Goal: Information Seeking & Learning: Learn about a topic

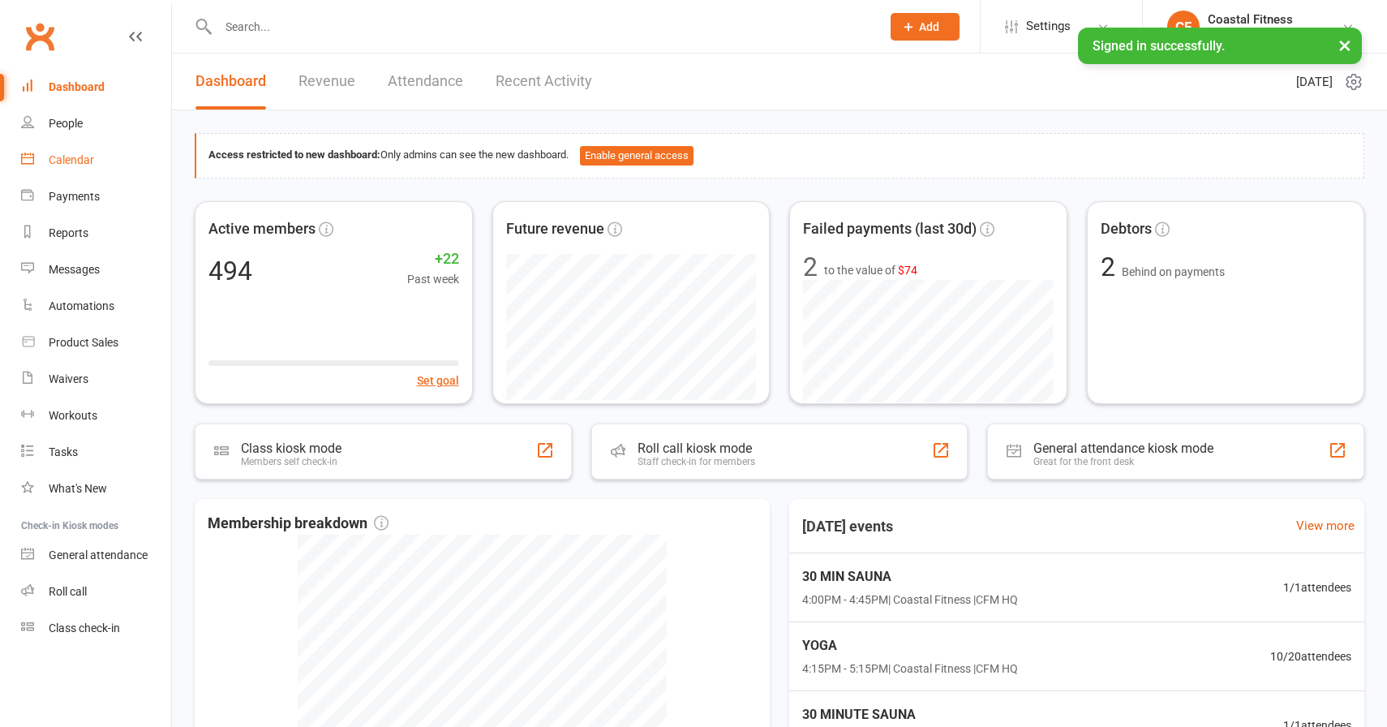
click at [77, 168] on link "Calendar" at bounding box center [96, 160] width 150 height 37
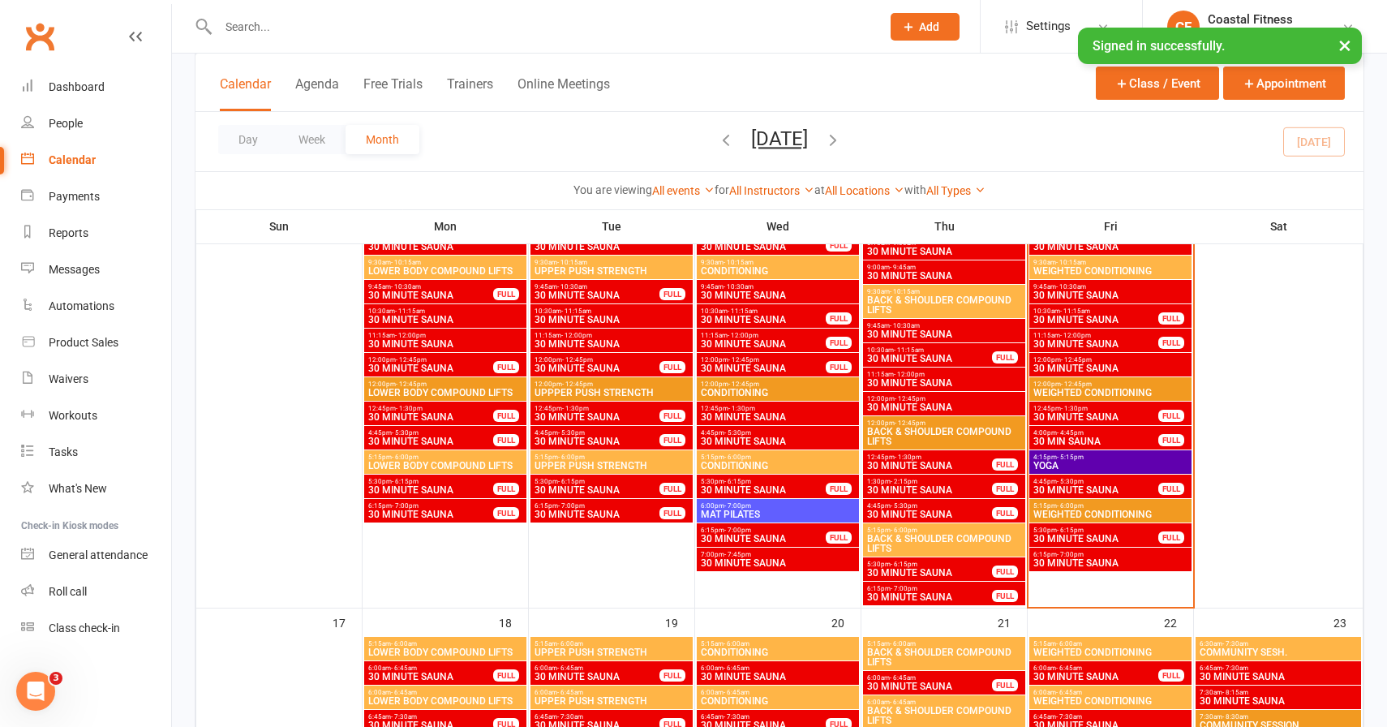
scroll to position [1414, 0]
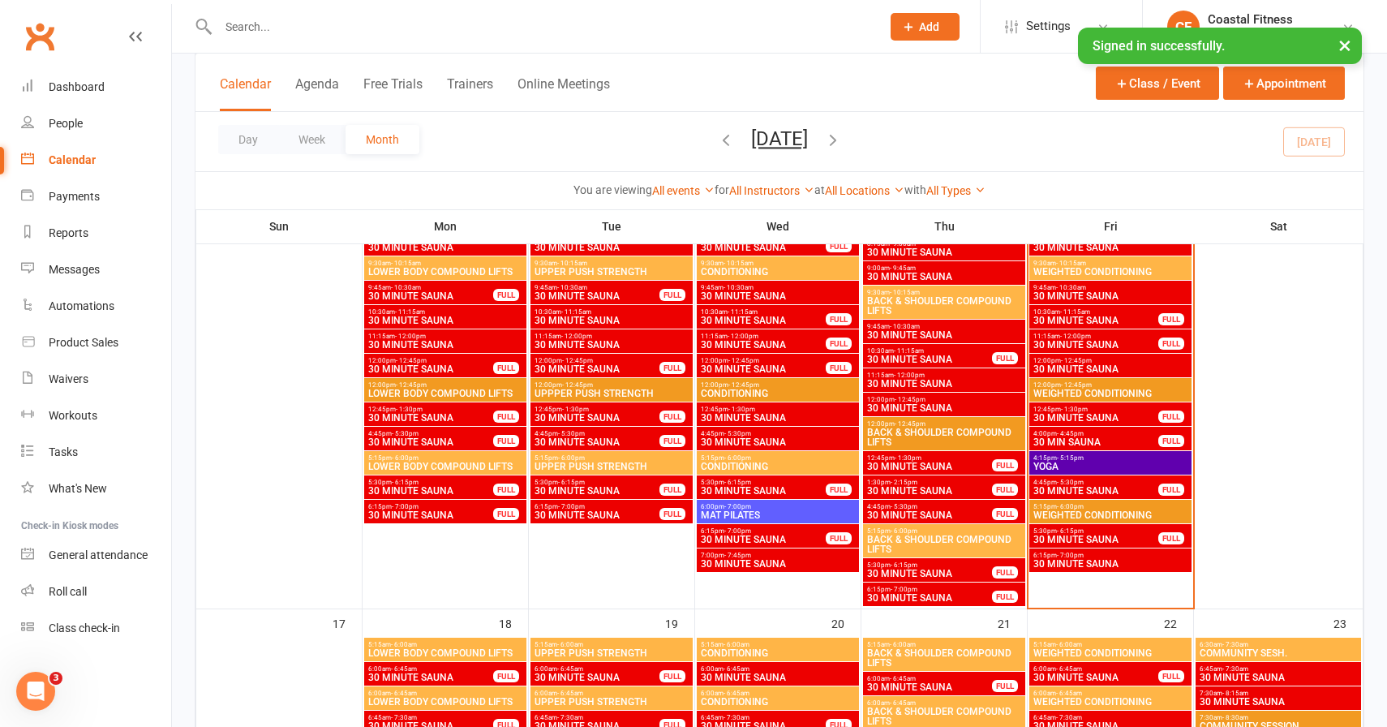
click at [1067, 560] on span "30 MINUTE SAUNA" at bounding box center [1111, 564] width 156 height 10
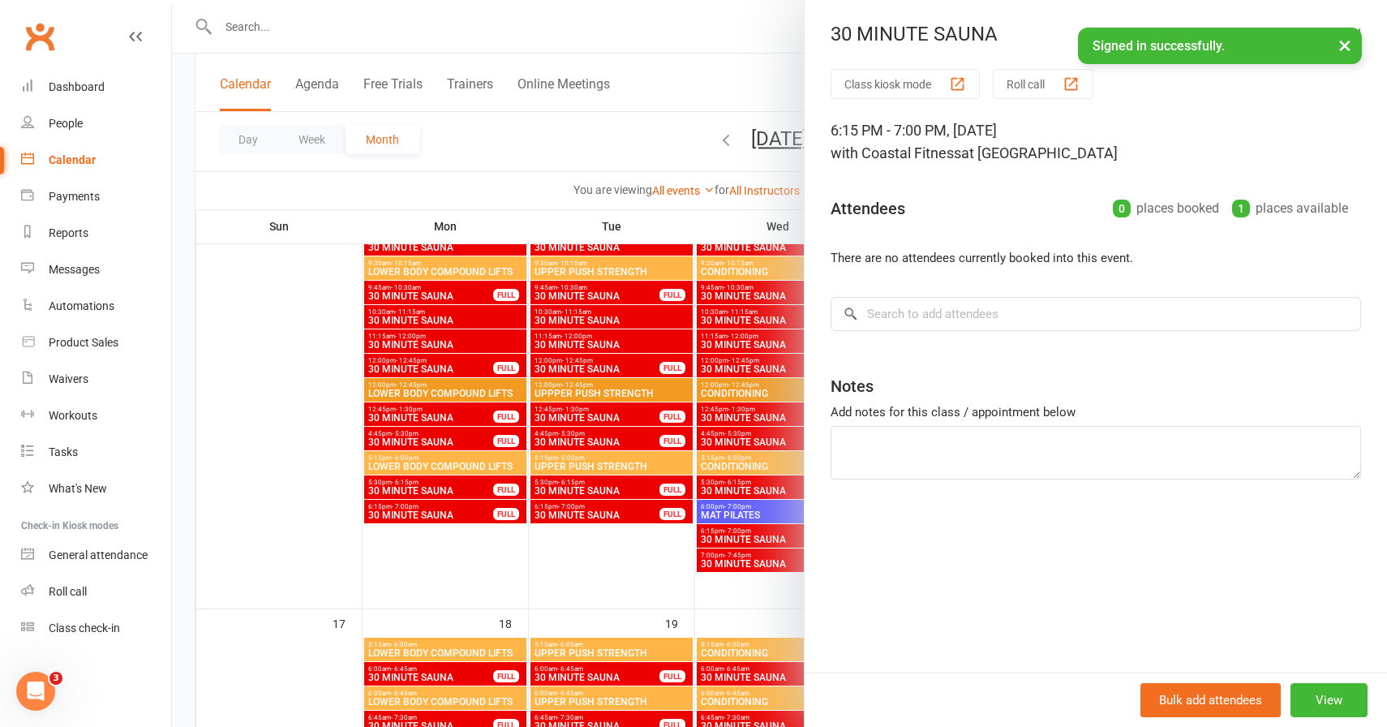
click at [1341, 45] on button "×" at bounding box center [1345, 45] width 29 height 35
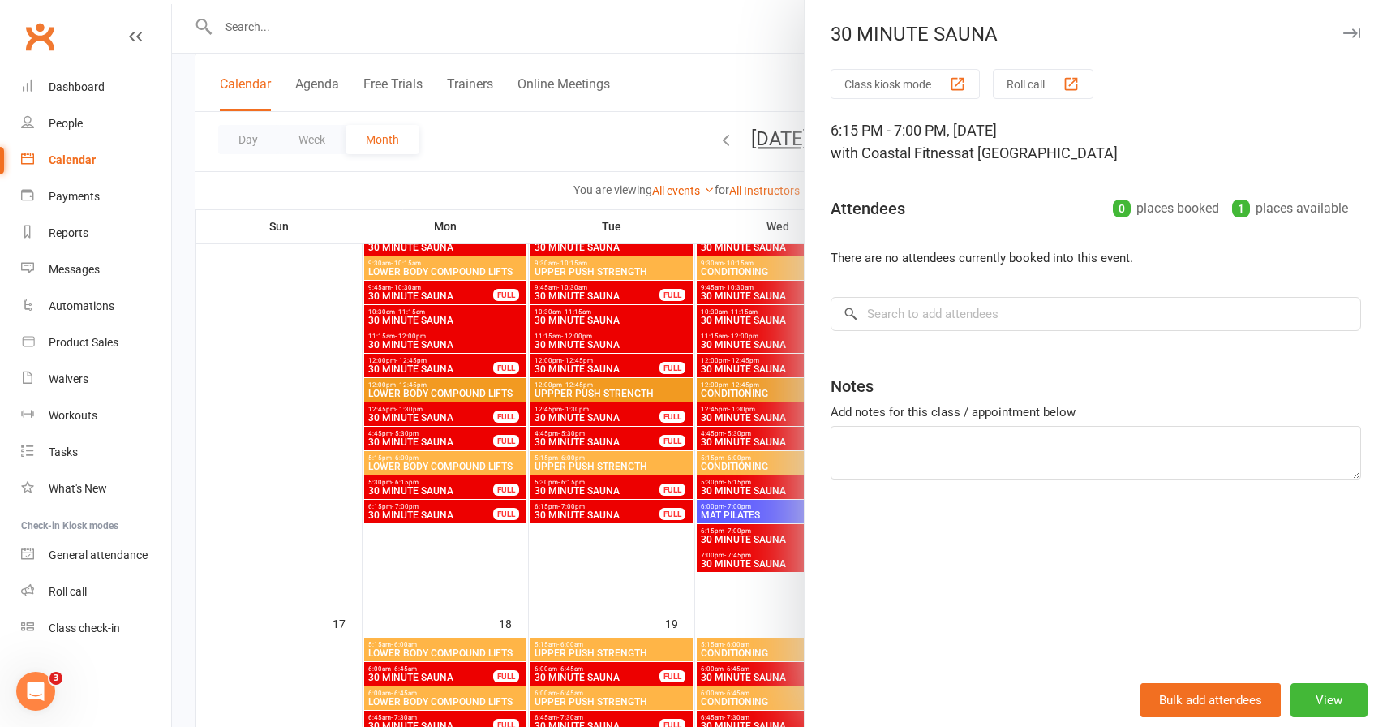
click at [1353, 33] on icon "button" at bounding box center [1352, 33] width 17 height 10
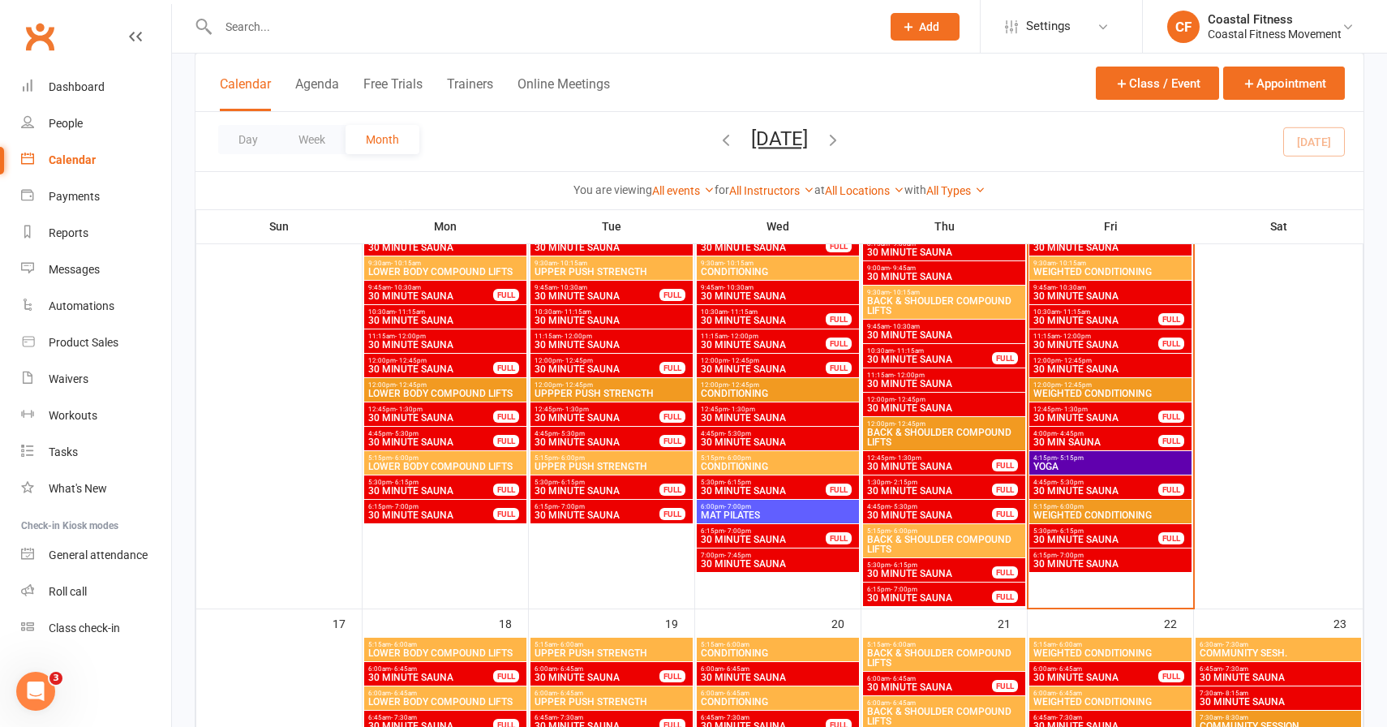
click at [1119, 565] on span "30 MINUTE SAUNA" at bounding box center [1111, 564] width 156 height 10
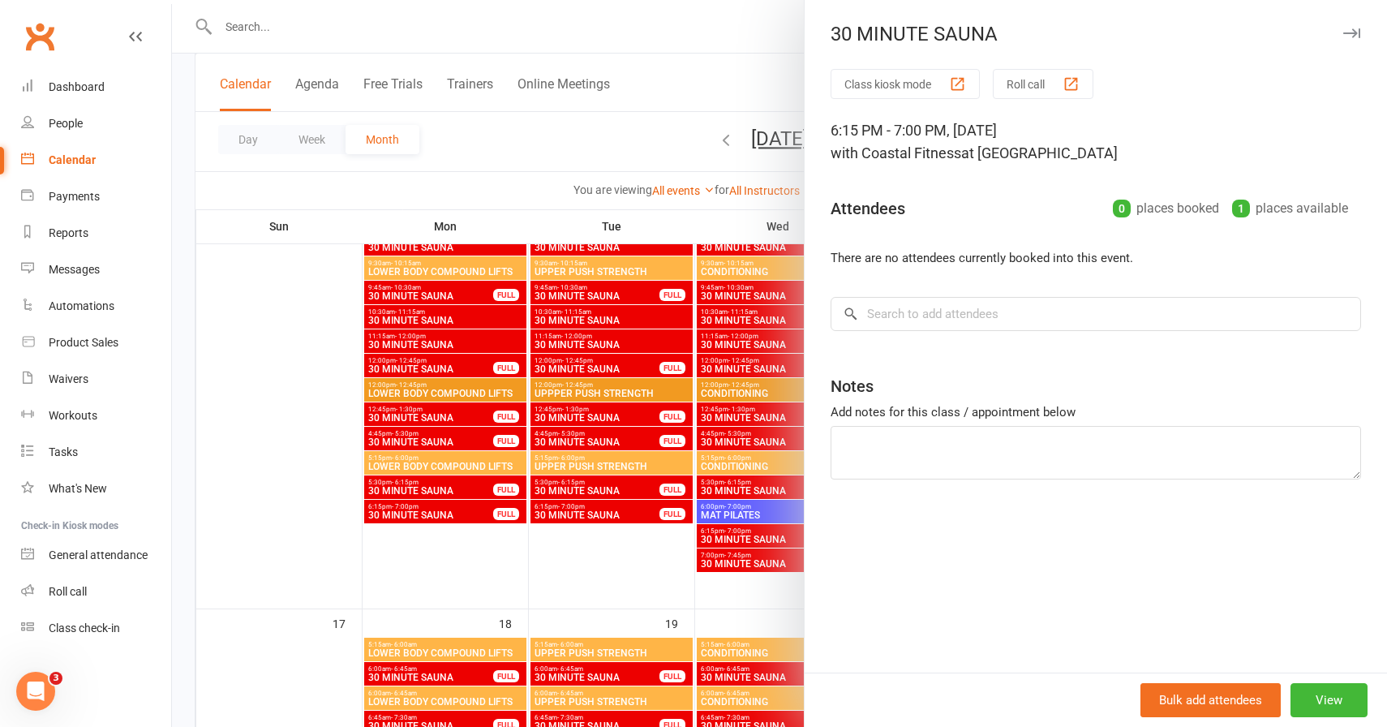
click at [1351, 37] on icon "button" at bounding box center [1352, 33] width 17 height 10
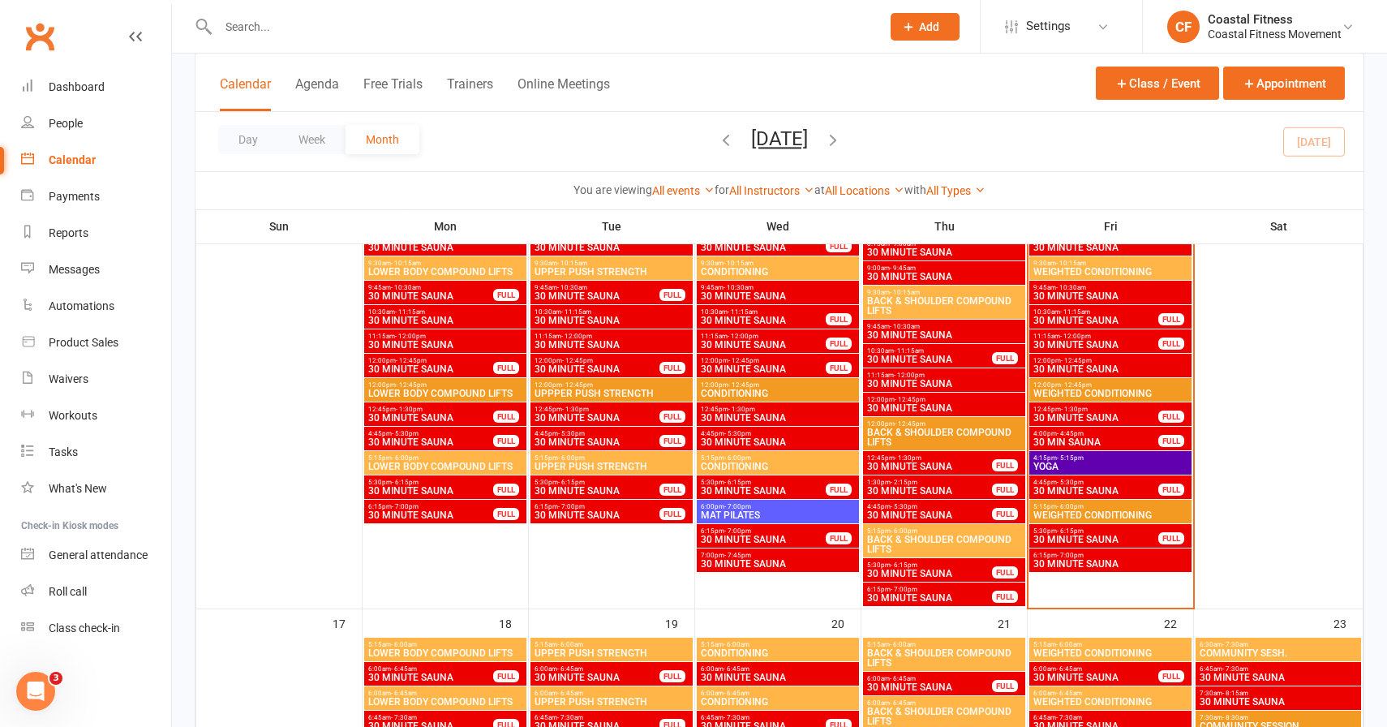
click at [1076, 510] on span "WEIGHTED CONDITIONING" at bounding box center [1111, 515] width 156 height 10
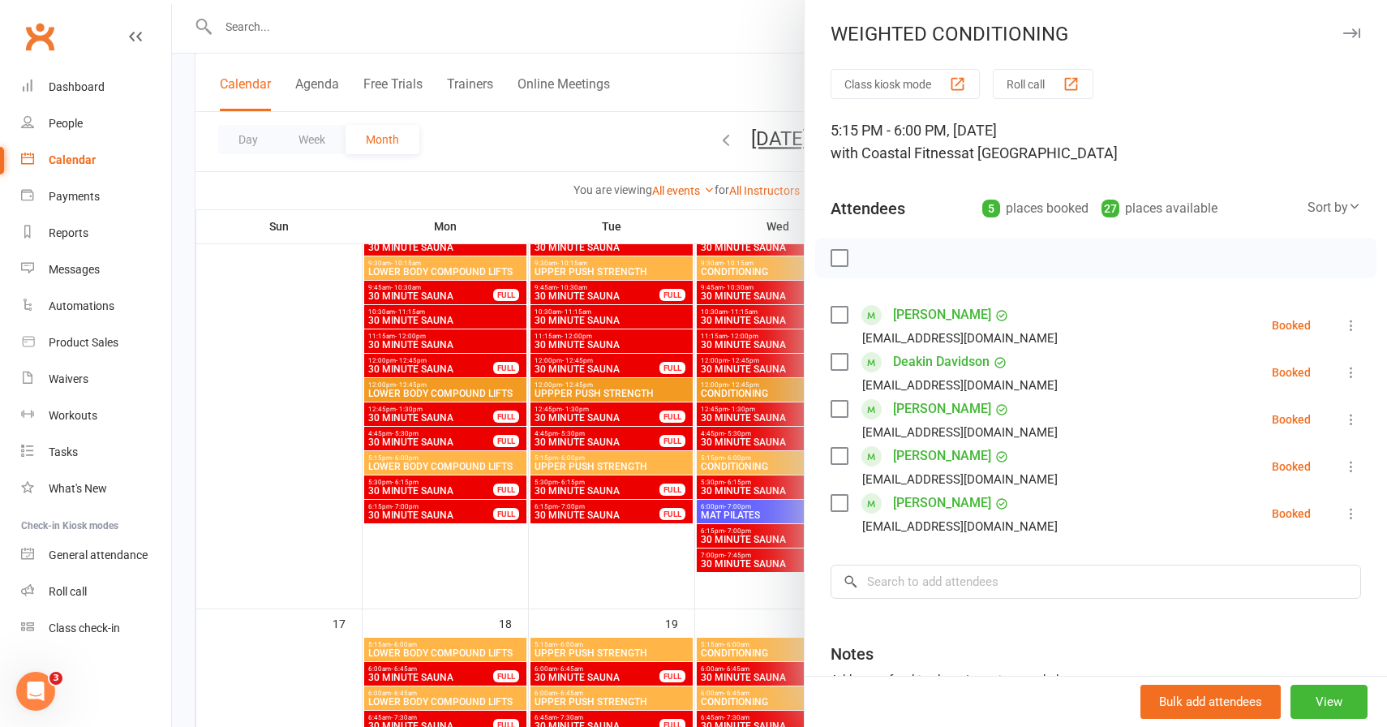
click at [1345, 30] on icon "button" at bounding box center [1352, 33] width 17 height 10
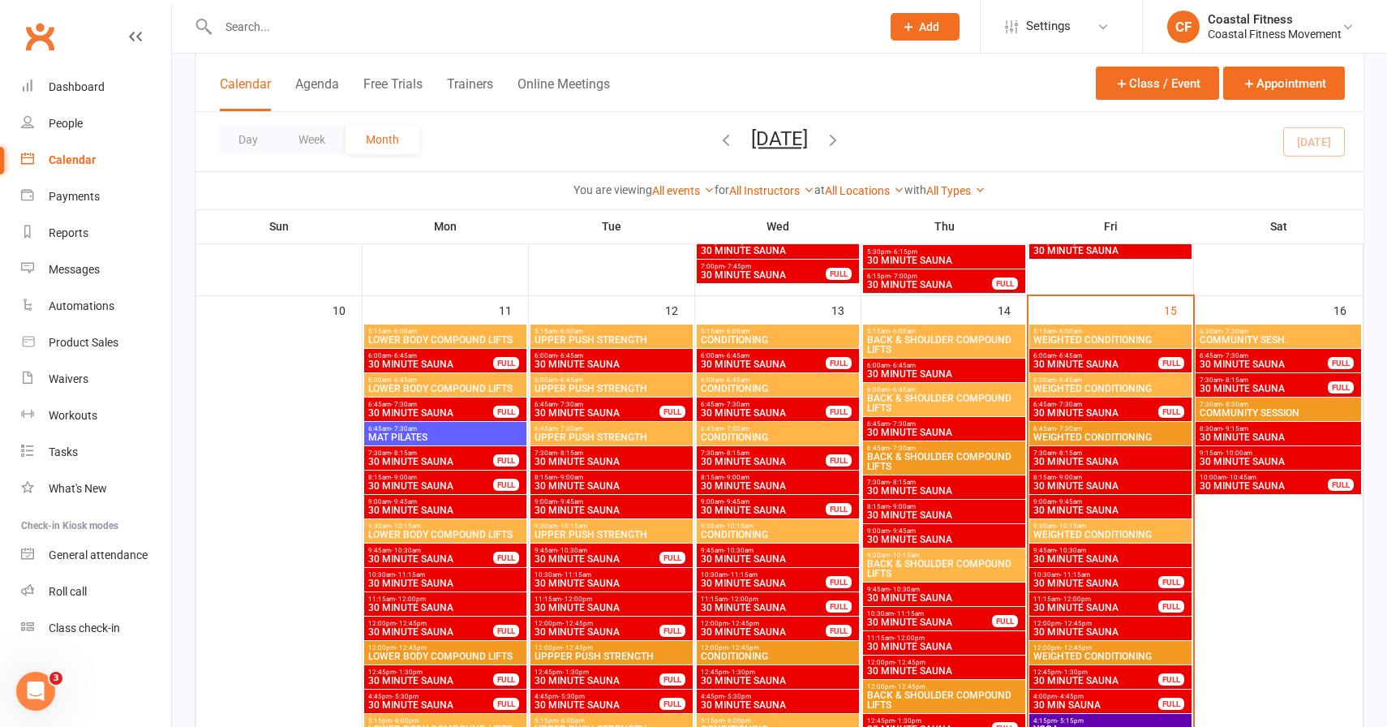
scroll to position [1132, 0]
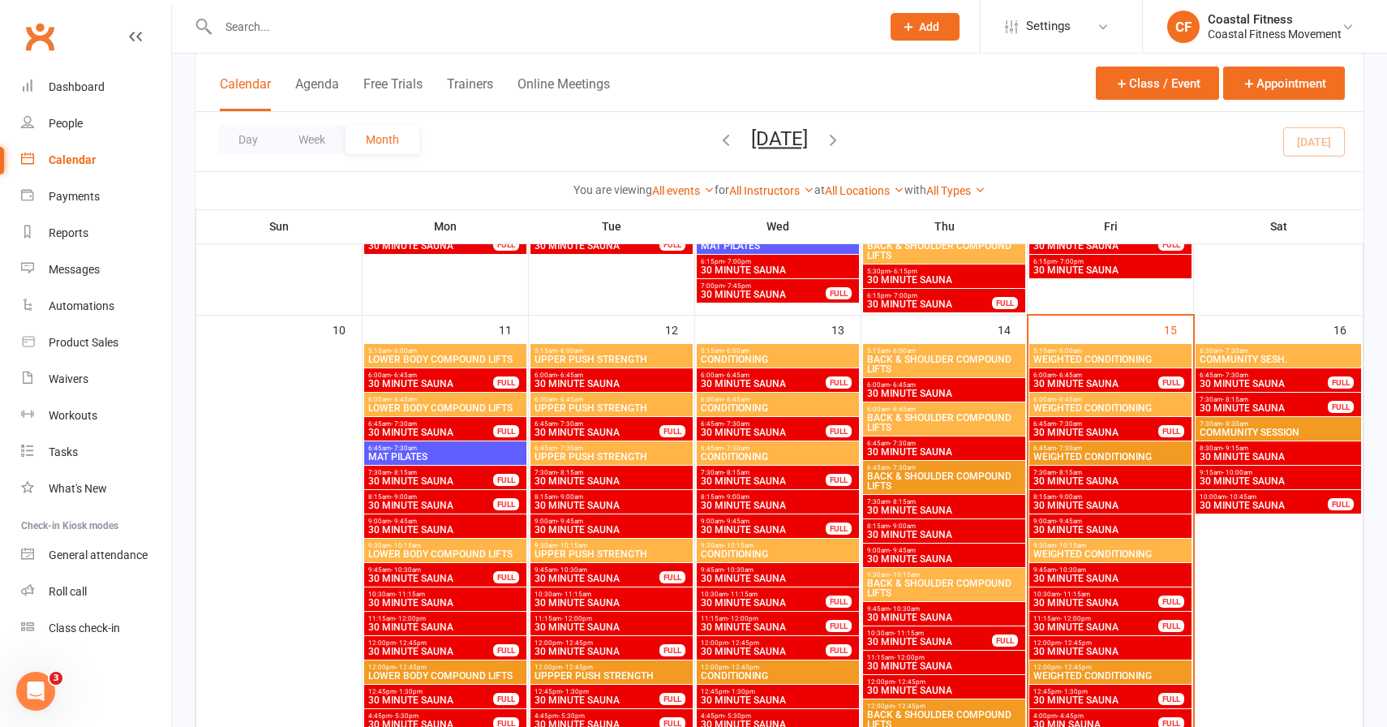
click at [1045, 347] on span "5:15am - 6:00am" at bounding box center [1111, 350] width 156 height 7
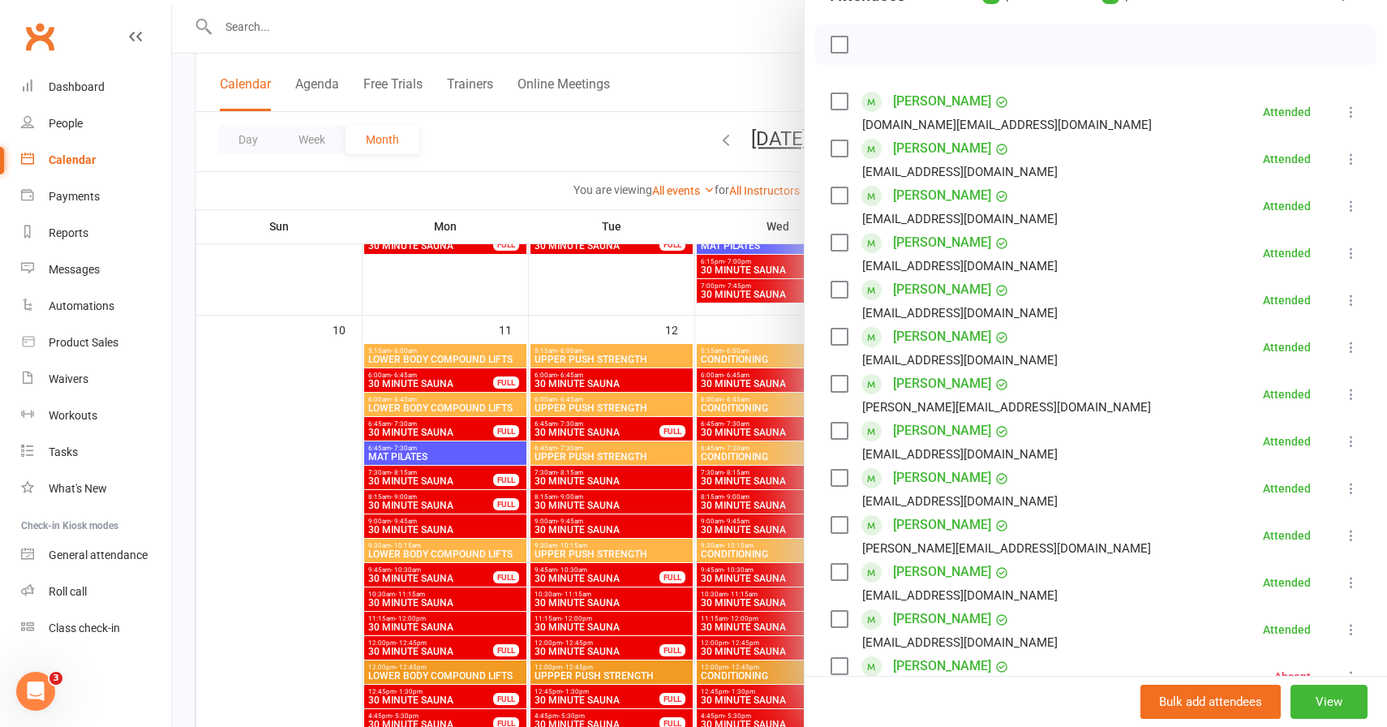
scroll to position [0, 0]
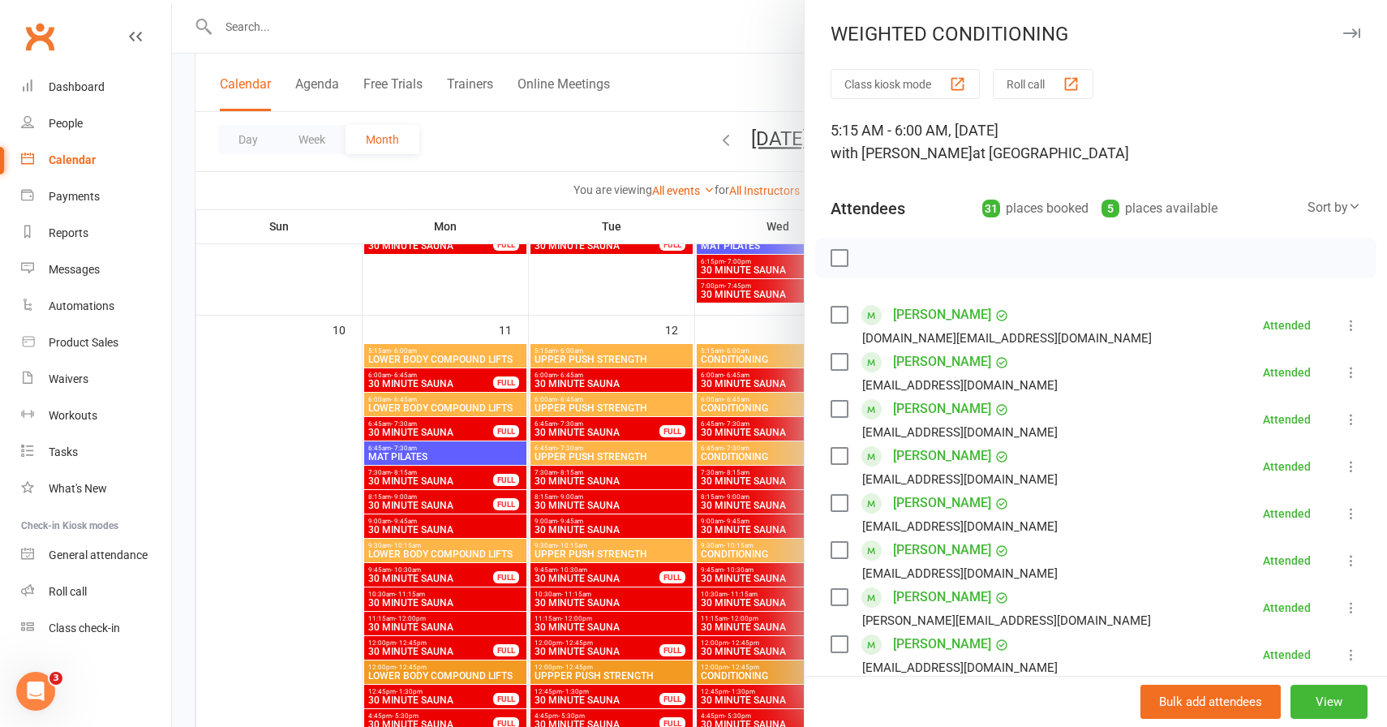
click at [1357, 32] on icon "button" at bounding box center [1352, 33] width 17 height 10
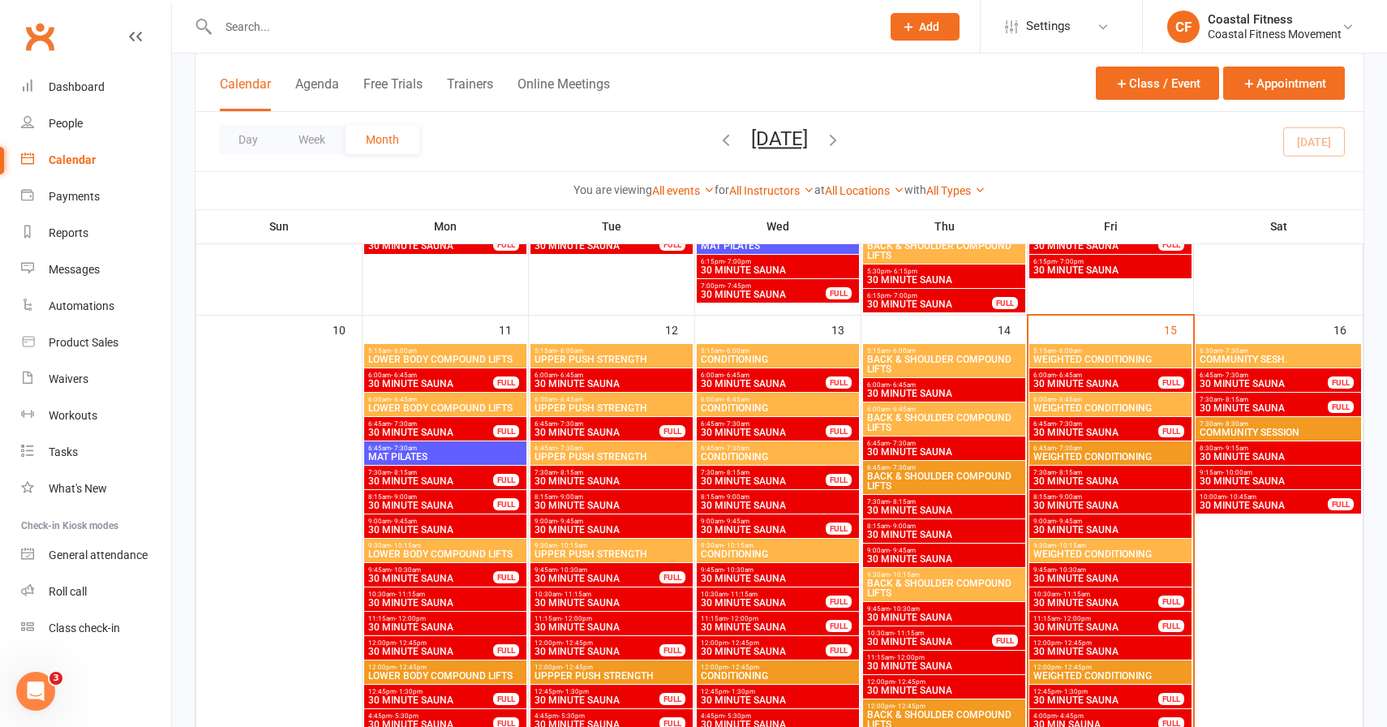
click at [1108, 401] on span "6:00am - 6:45am" at bounding box center [1111, 399] width 156 height 7
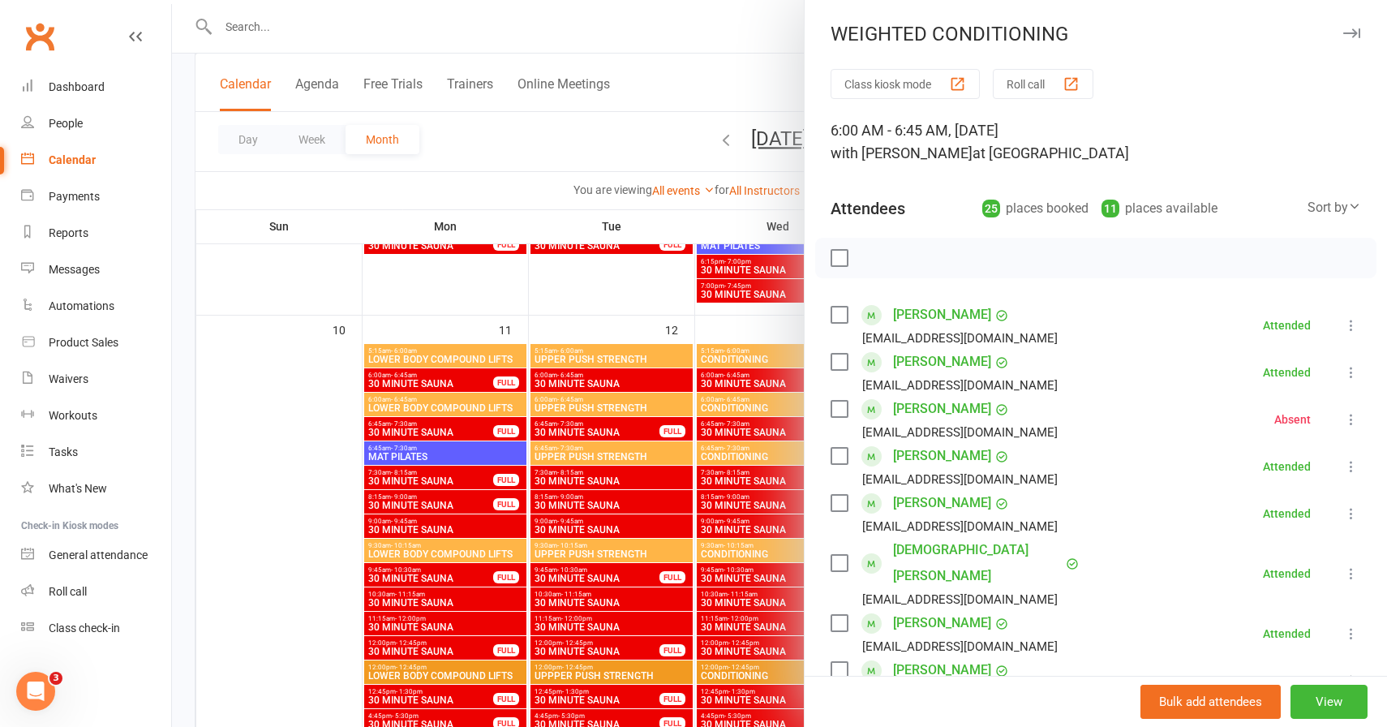
click at [1349, 36] on icon "button" at bounding box center [1352, 33] width 17 height 10
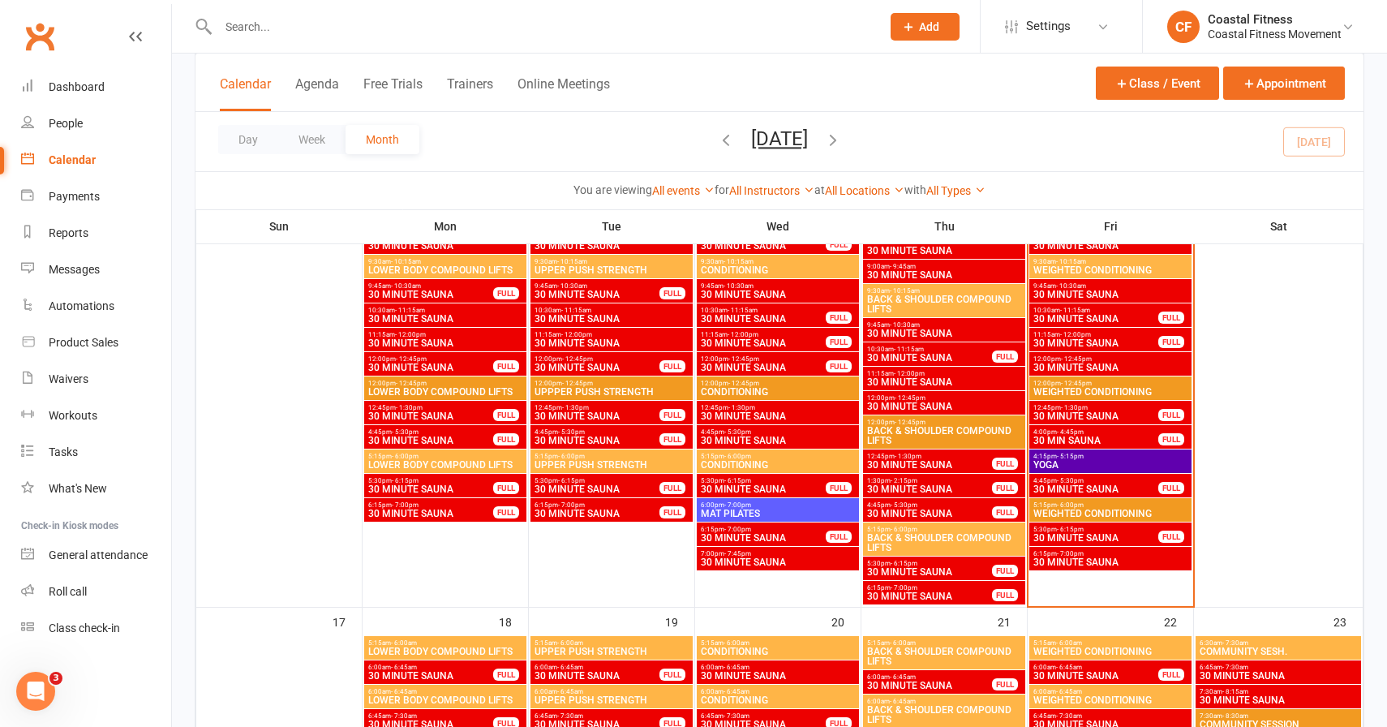
scroll to position [1426, 0]
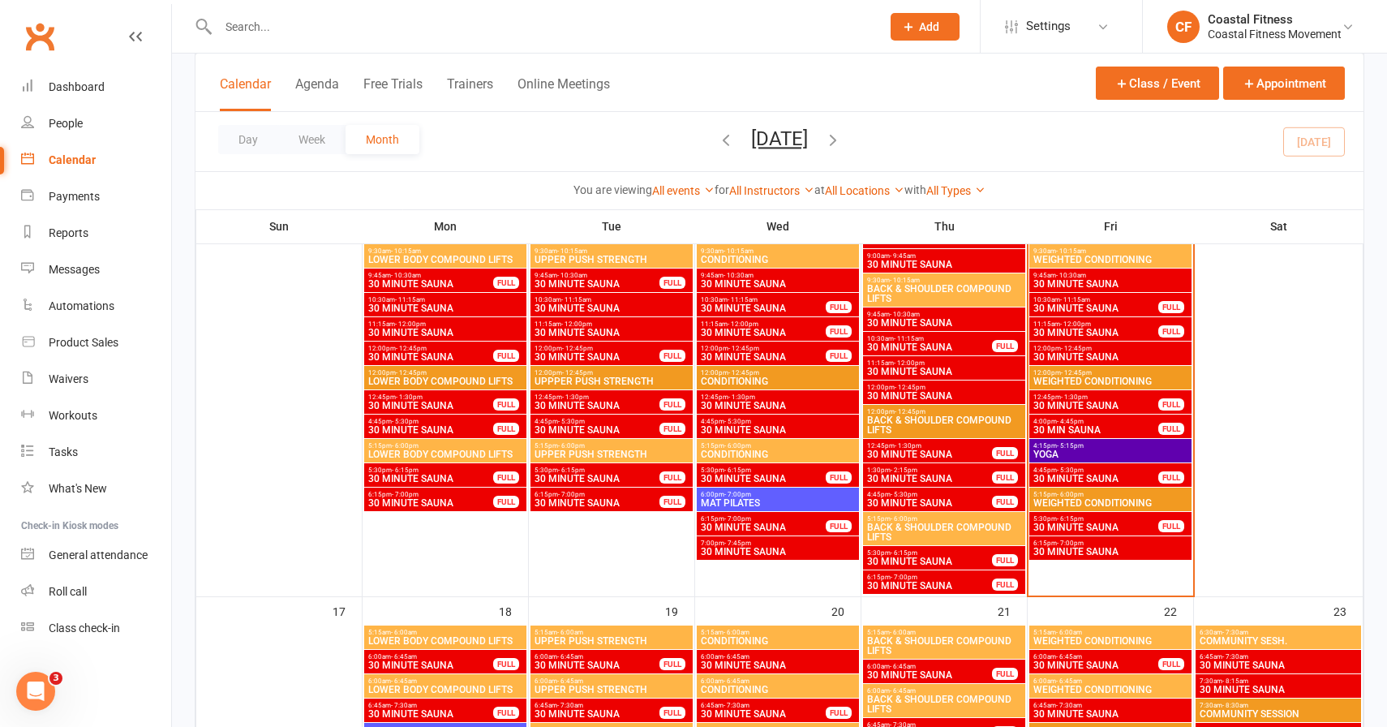
click at [1102, 528] on span "30 MINUTE SAUNA" at bounding box center [1096, 528] width 127 height 10
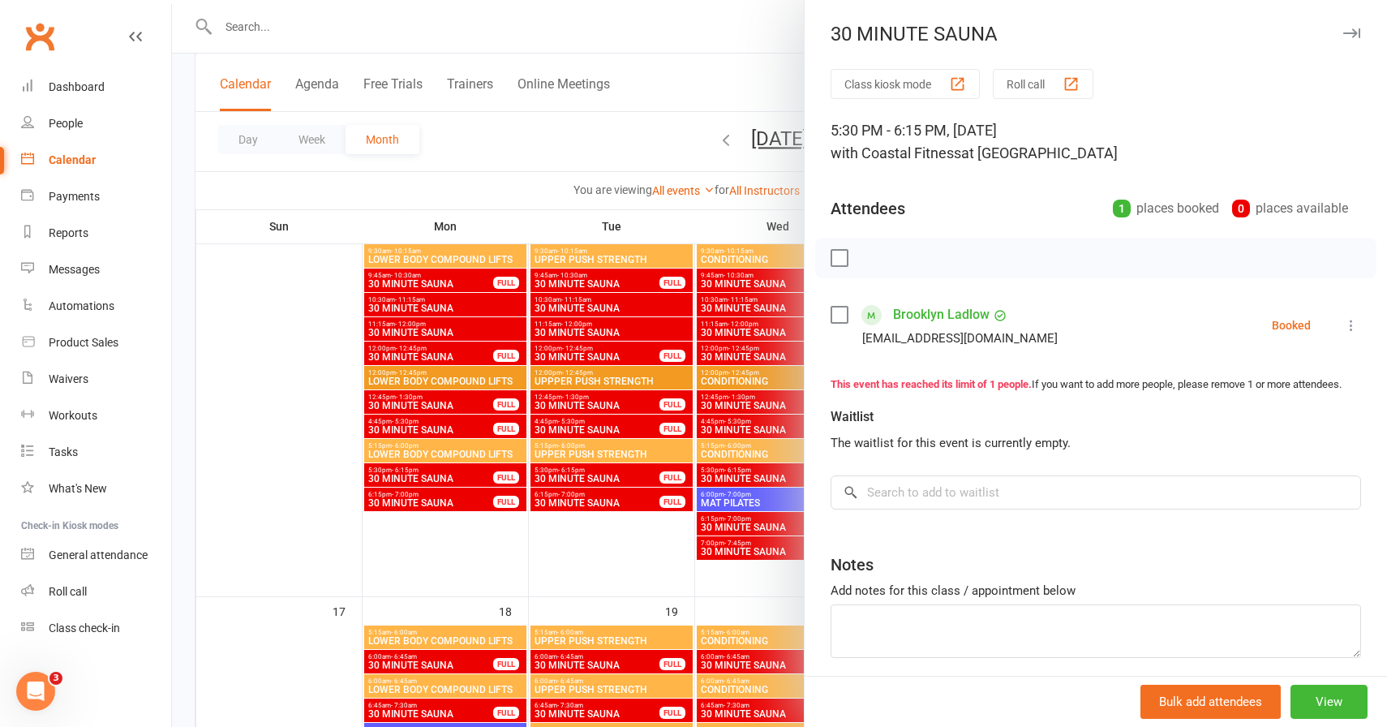
click at [1361, 36] on button "button" at bounding box center [1351, 33] width 19 height 19
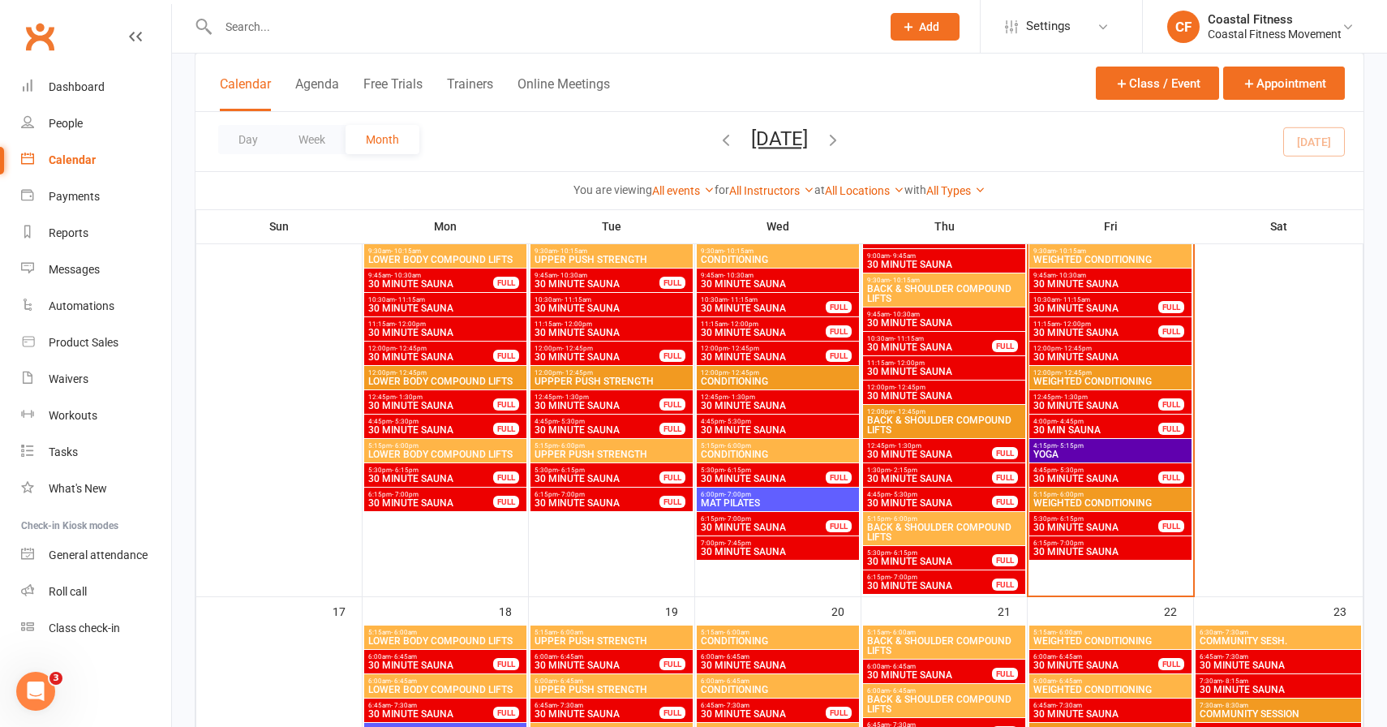
drag, startPoint x: 1130, startPoint y: 437, endPoint x: 1080, endPoint y: 349, distance: 101.7
click at [1083, 365] on div "3:30pm - 4:15pm 30 MIN SAUNA FULL 5:15am - 6:00am LOWER BODY DELOAD 6:00am - 6:…" at bounding box center [780, 566] width 1168 height 3367
click at [1106, 373] on span "12:00pm - 12:45pm" at bounding box center [1111, 372] width 156 height 7
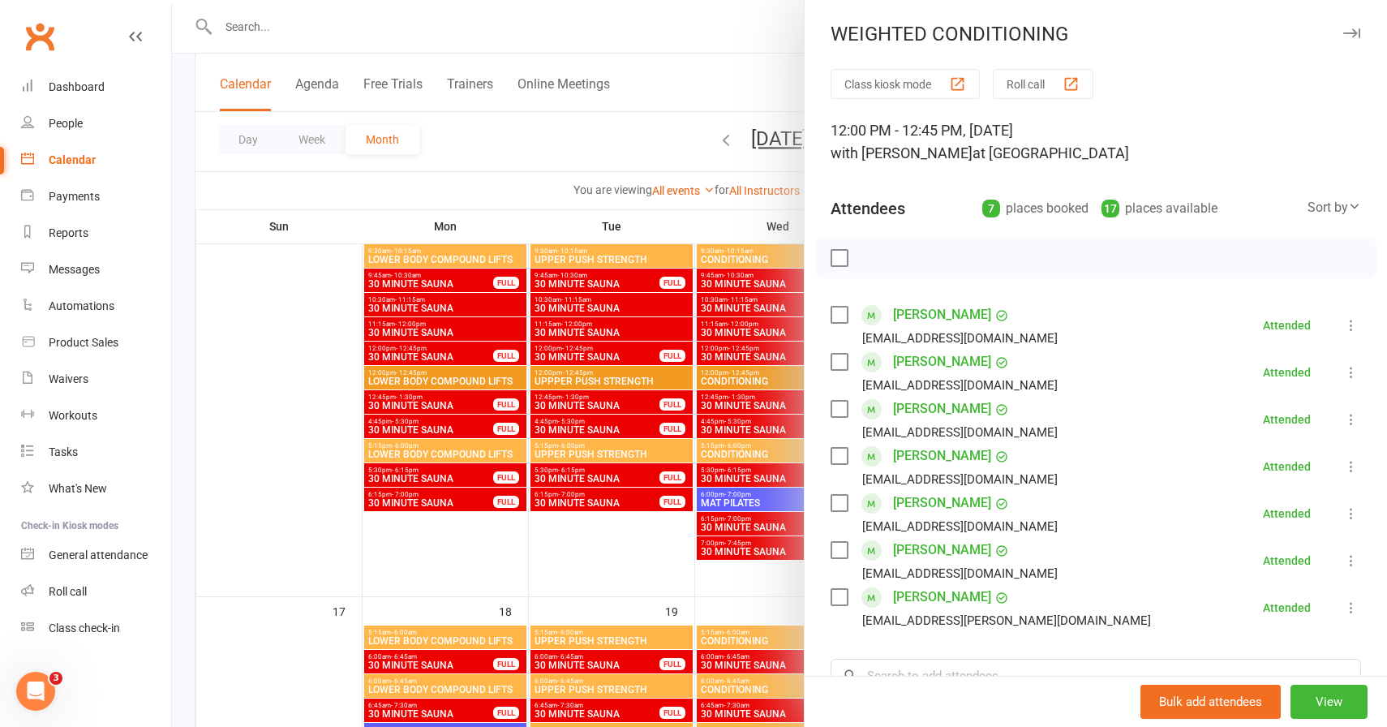
click at [1346, 25] on button "button" at bounding box center [1351, 33] width 19 height 19
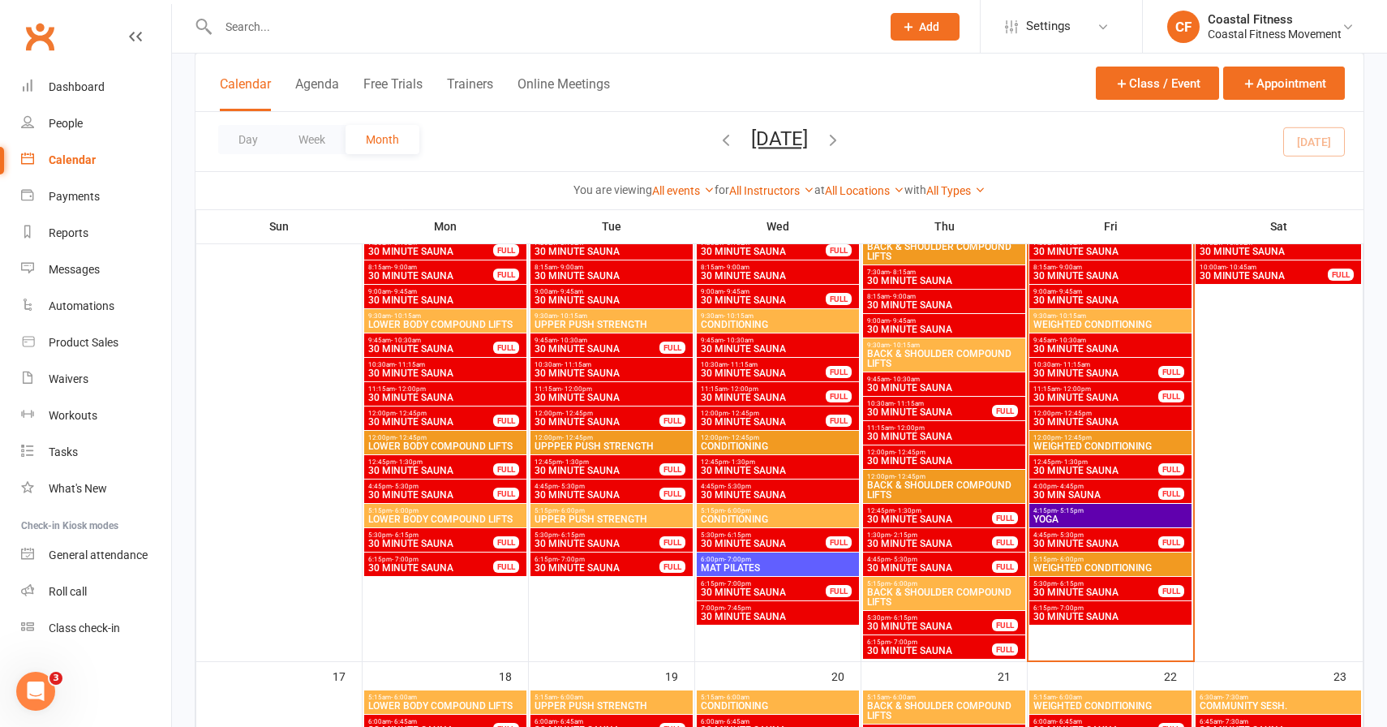
scroll to position [1356, 0]
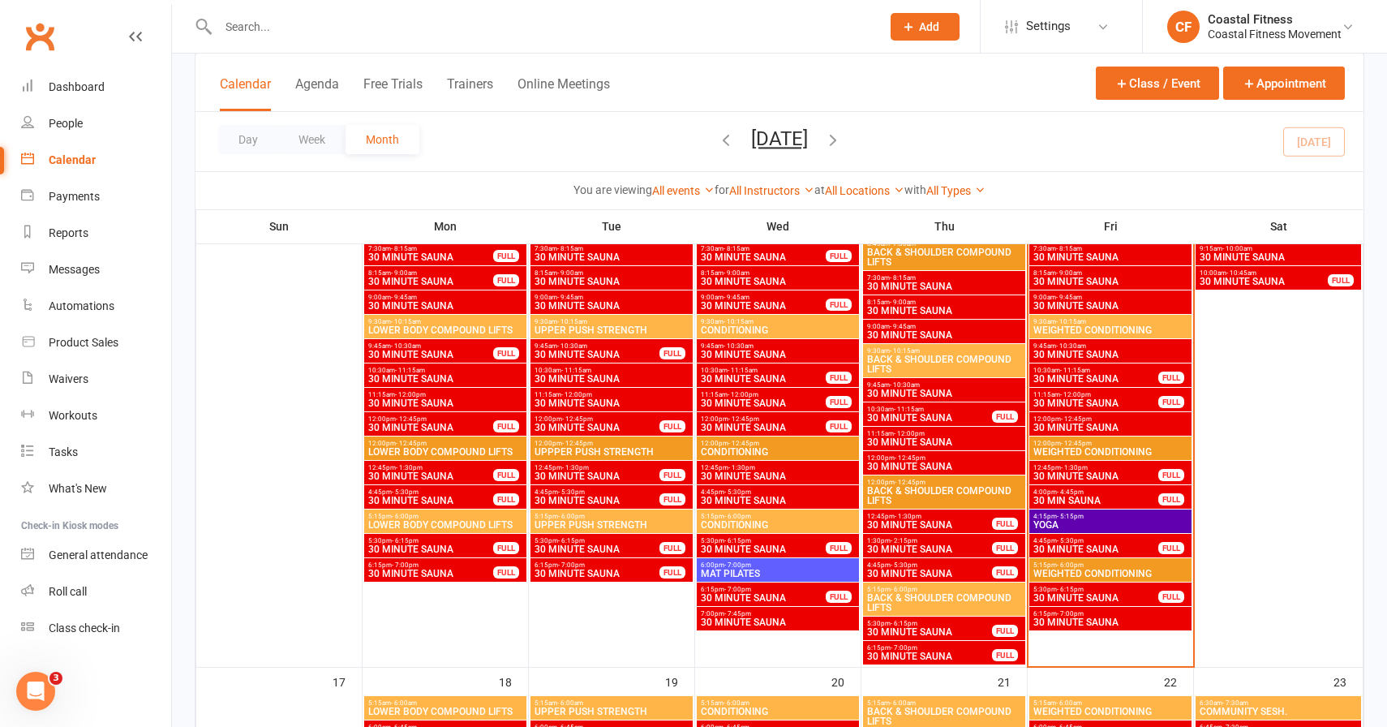
click at [1120, 333] on span "WEIGHTED CONDITIONING" at bounding box center [1111, 330] width 156 height 10
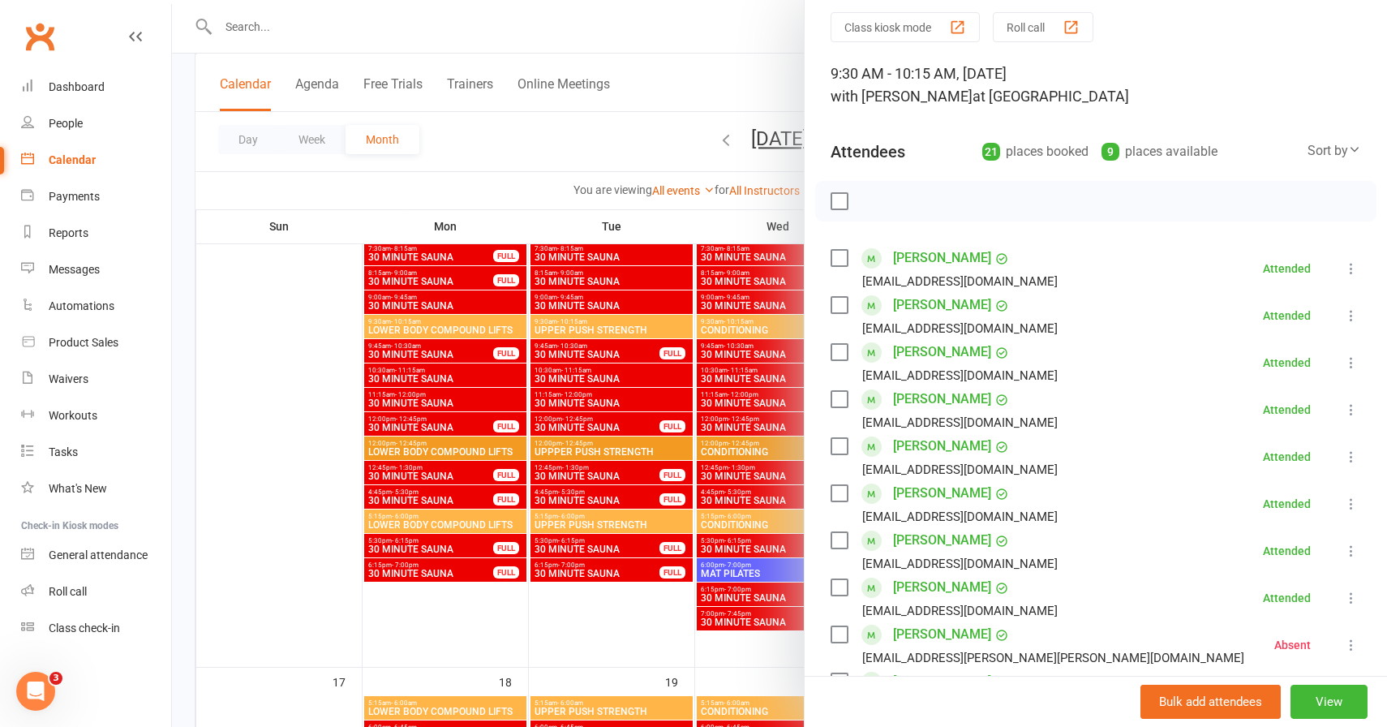
scroll to position [0, 0]
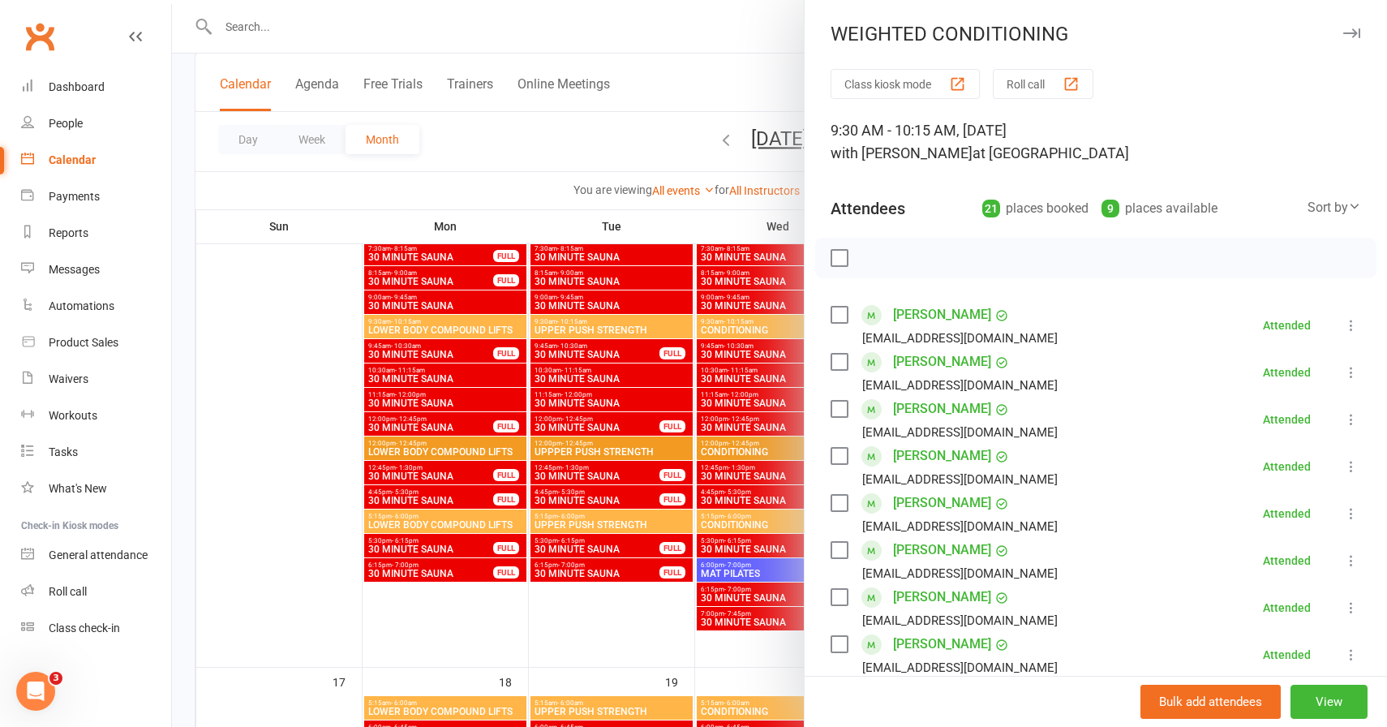
click at [1357, 32] on icon "button" at bounding box center [1352, 33] width 17 height 10
